Goal: Book appointment/travel/reservation

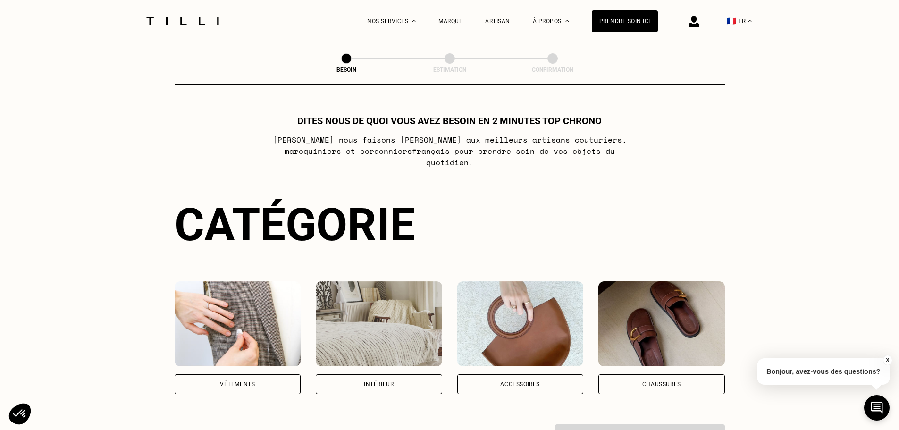
click at [223, 381] on div "Vêtements" at bounding box center [237, 384] width 35 height 6
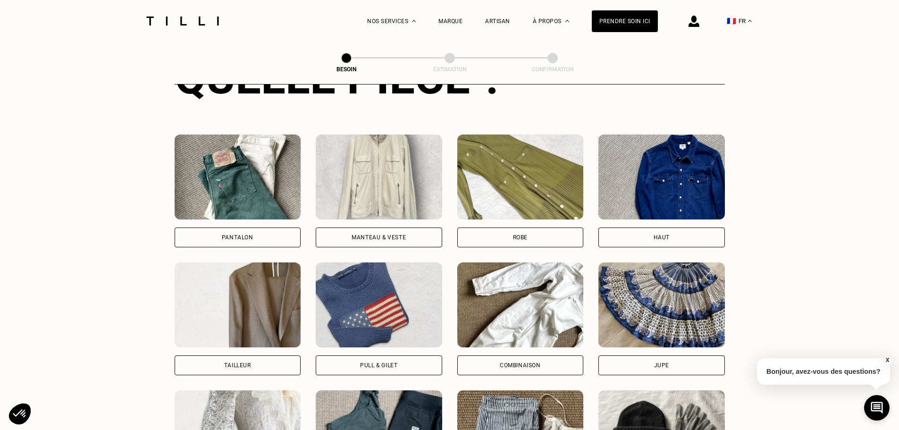
scroll to position [450, 0]
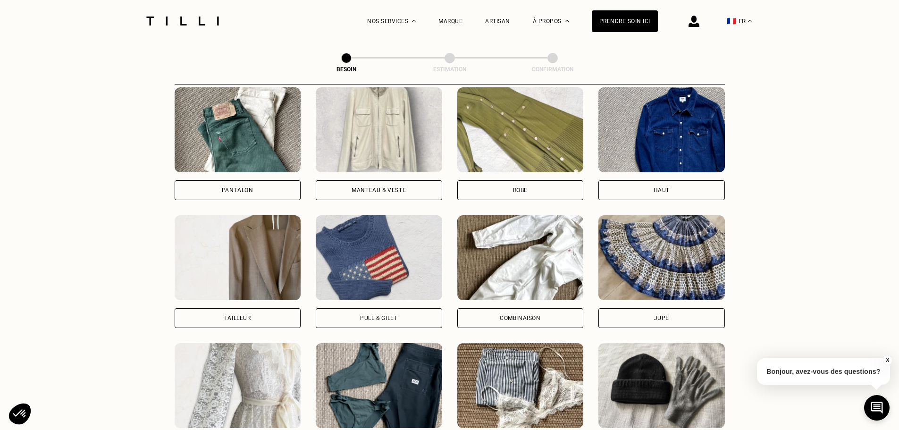
click at [536, 316] on div "Combinaison" at bounding box center [520, 318] width 126 height 20
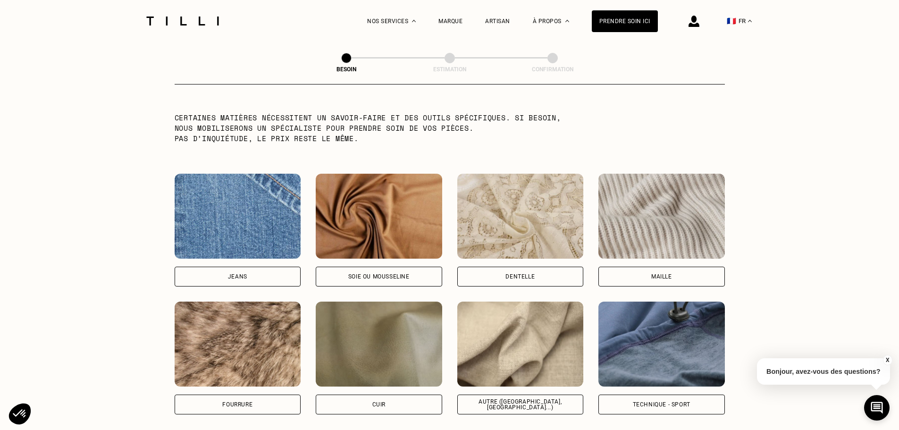
scroll to position [963, 0]
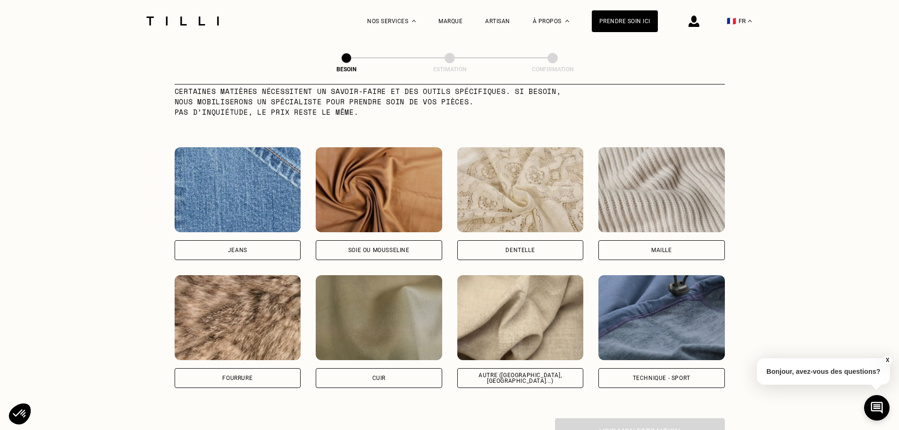
click at [375, 247] on div "Soie ou mousseline" at bounding box center [378, 250] width 61 height 6
select select "FR"
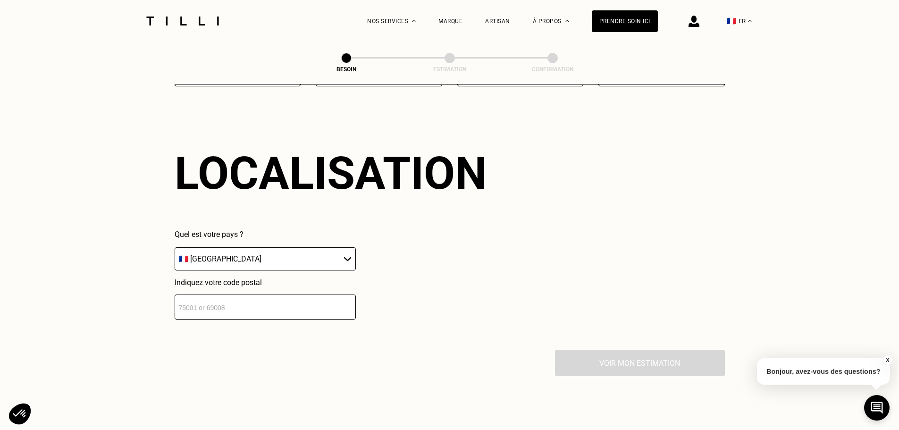
scroll to position [1269, 0]
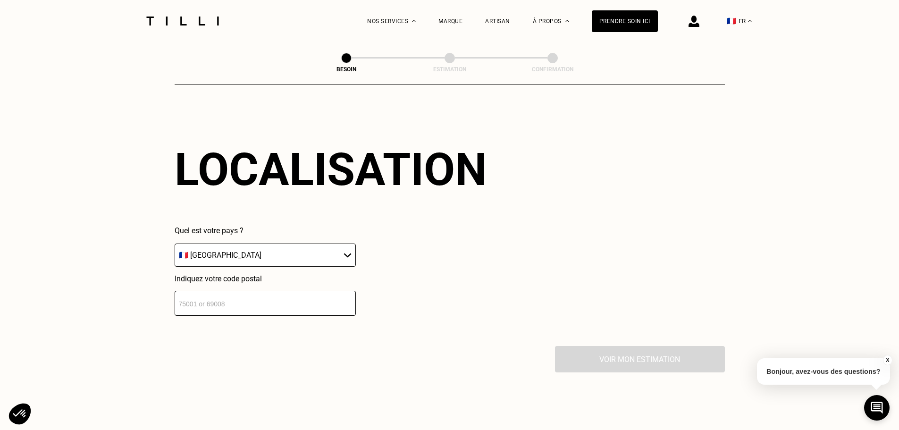
click at [323, 251] on select "🇩🇪 [GEOGRAPHIC_DATA] 🇦🇹 [GEOGRAPHIC_DATA] 🇧🇪 [GEOGRAPHIC_DATA] 🇧🇬 Bulgarie 🇨🇾 C…" at bounding box center [265, 254] width 181 height 23
click at [175, 243] on select "🇩🇪 [GEOGRAPHIC_DATA] 🇦🇹 [GEOGRAPHIC_DATA] 🇧🇪 [GEOGRAPHIC_DATA] 🇧🇬 Bulgarie 🇨🇾 C…" at bounding box center [265, 254] width 181 height 23
click at [195, 301] on input "number" at bounding box center [265, 303] width 181 height 25
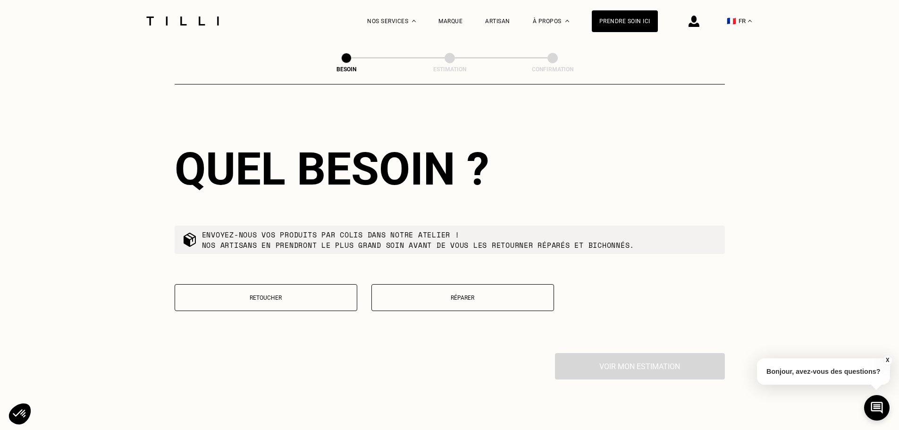
scroll to position [1503, 0]
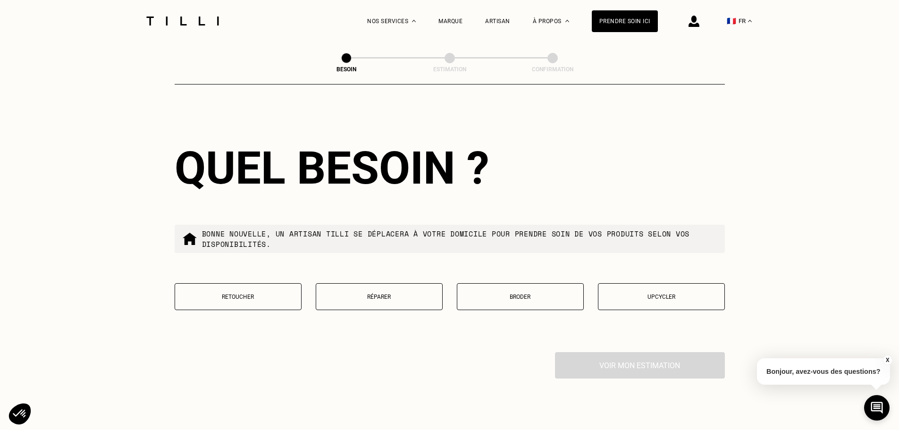
type input "33000"
click at [247, 300] on button "Retoucher" at bounding box center [238, 296] width 127 height 27
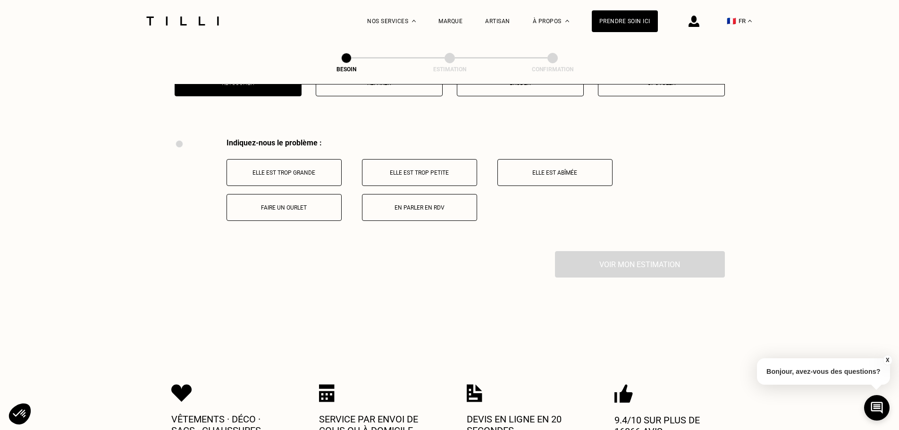
scroll to position [1745, 0]
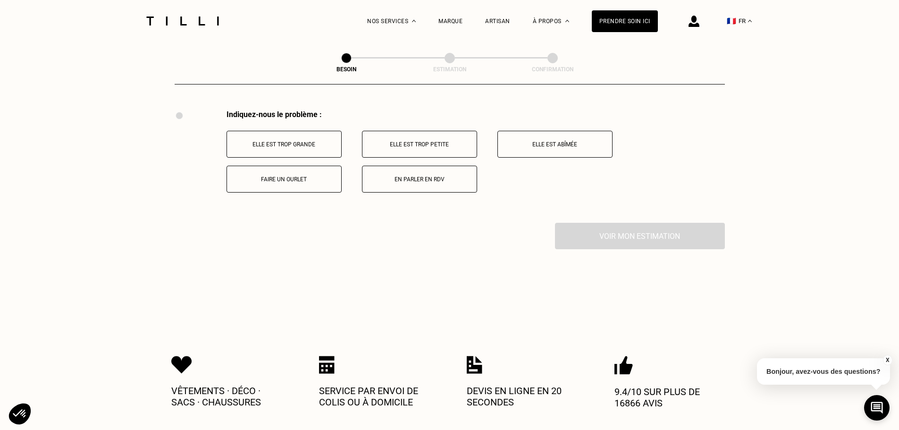
click at [316, 146] on button "Elle est trop grande" at bounding box center [283, 144] width 115 height 27
click at [554, 181] on button "Jambes trop longues" at bounding box center [554, 179] width 115 height 27
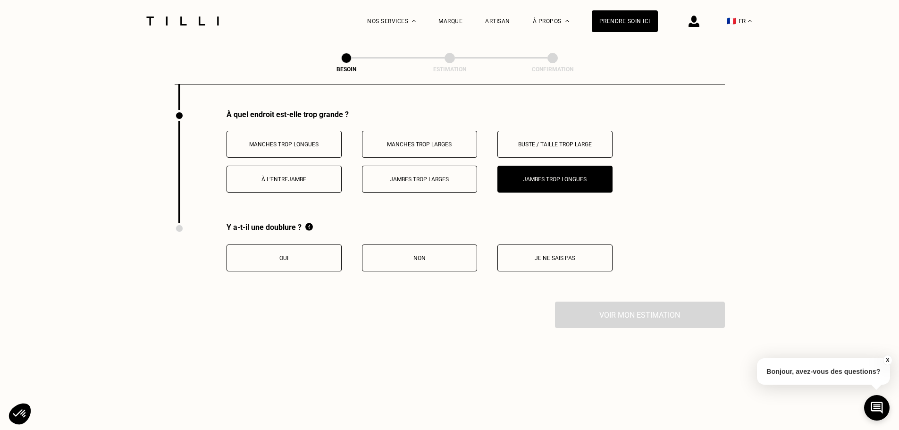
click at [304, 181] on button "À l’entrejambe" at bounding box center [283, 179] width 115 height 27
click at [420, 262] on button "Non" at bounding box center [419, 257] width 115 height 27
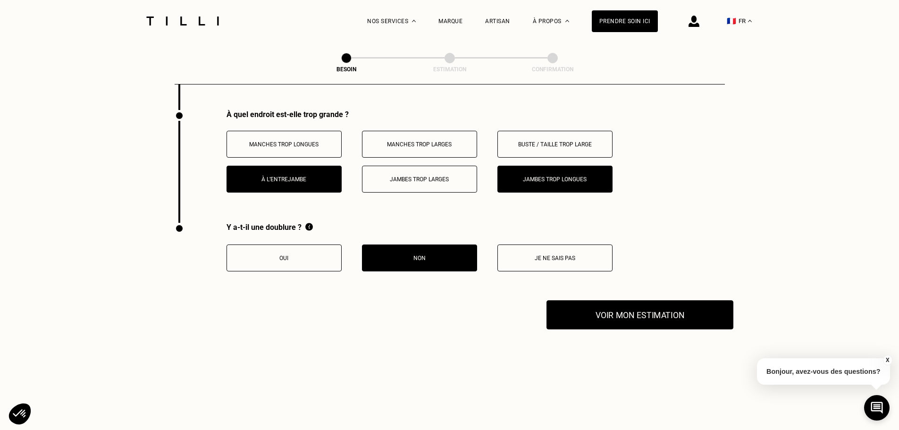
click at [586, 310] on button "Voir mon estimation" at bounding box center [639, 314] width 187 height 29
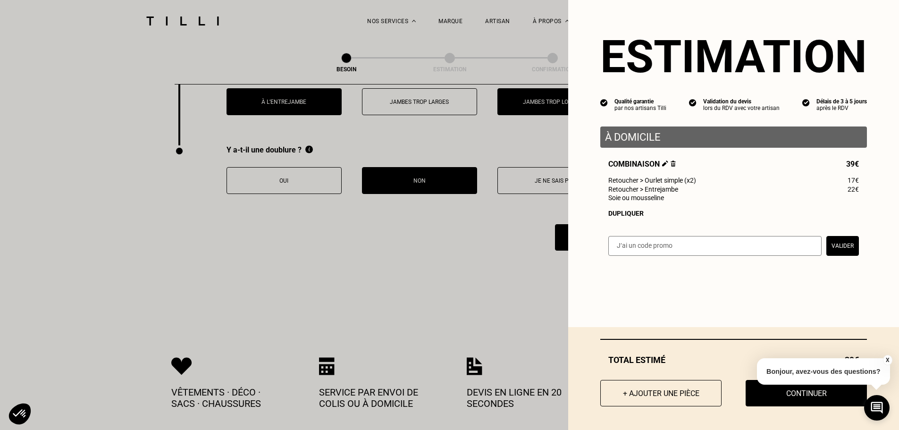
scroll to position [1952, 0]
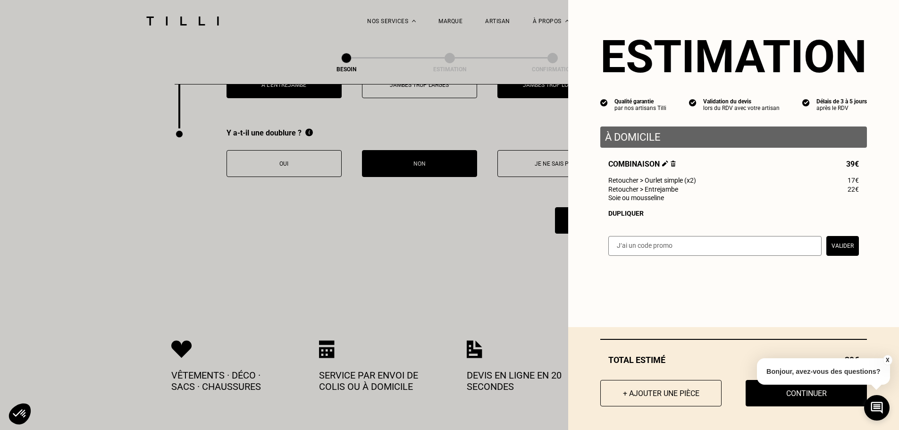
click at [887, 358] on button "X" at bounding box center [886, 360] width 9 height 10
